Goal: Check status: Check status

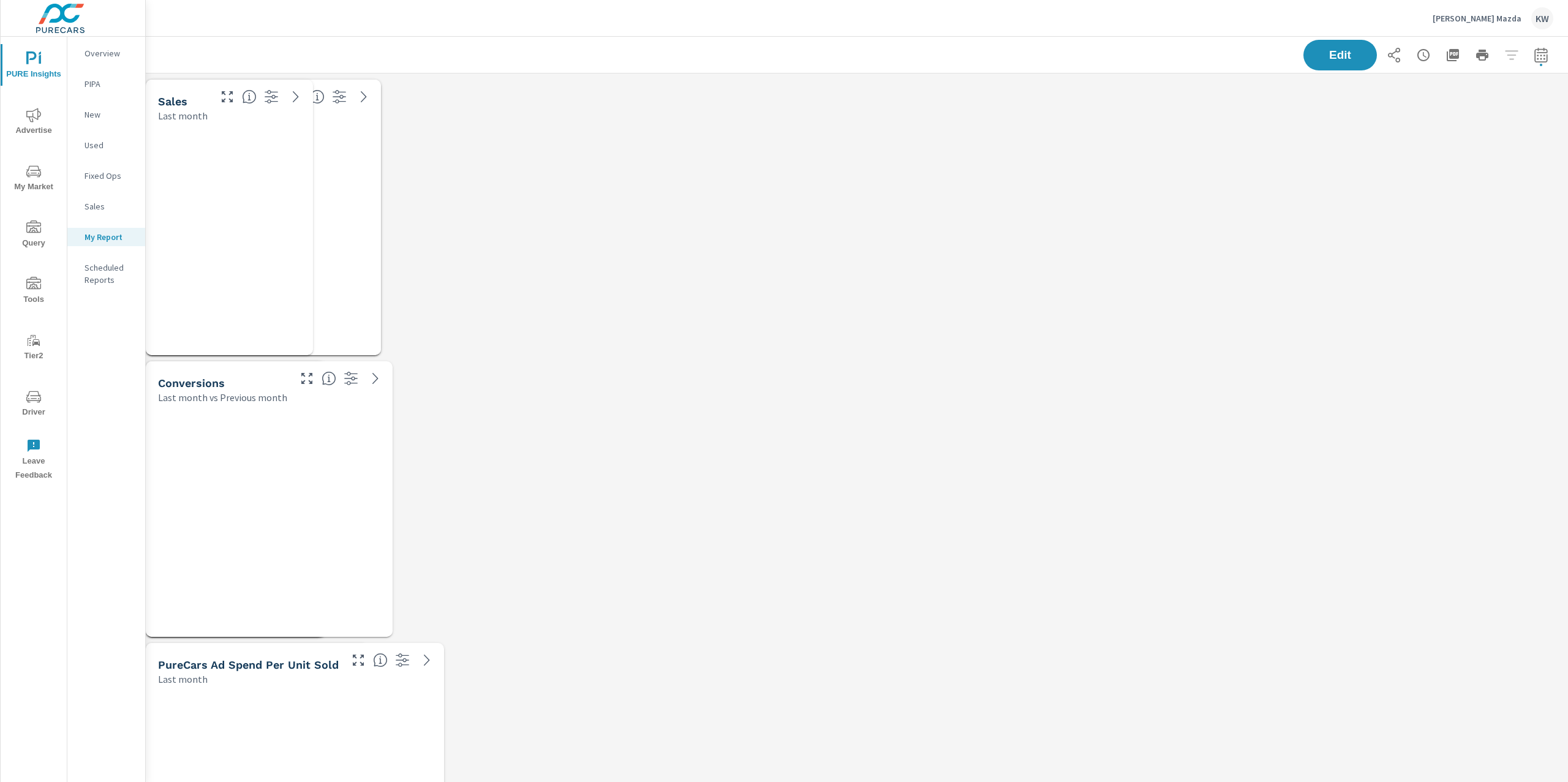
scroll to position [9896, 1436]
